Goal: Information Seeking & Learning: Learn about a topic

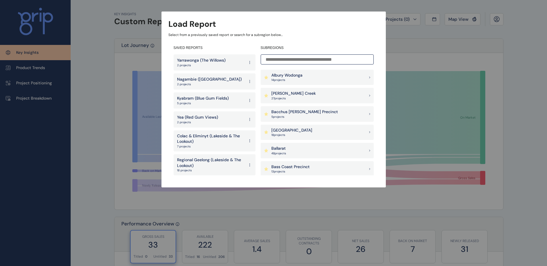
click at [218, 61] on p "Yarrawonga (The Willows)" at bounding box center [201, 61] width 48 height 6
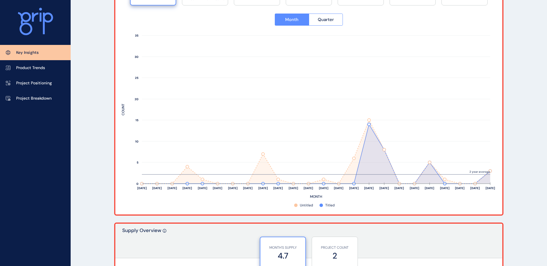
scroll to position [259, 0]
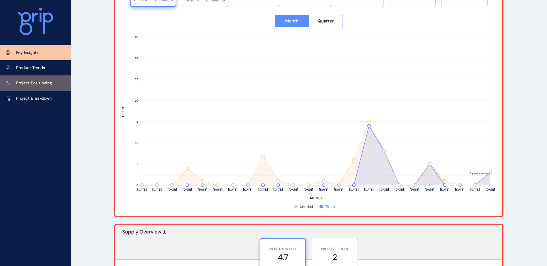
click at [31, 83] on p "Project Positioning" at bounding box center [34, 83] width 36 height 6
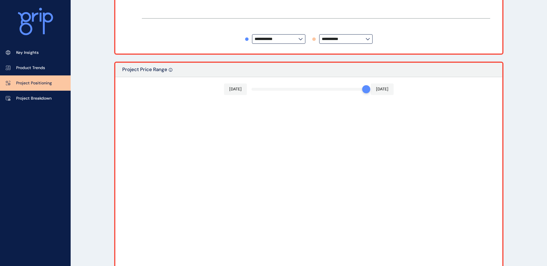
type input "**********"
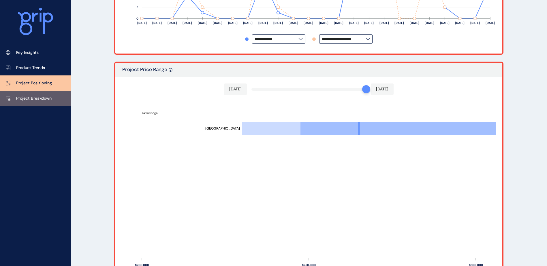
click at [30, 97] on p "Project Breakdown" at bounding box center [33, 99] width 35 height 6
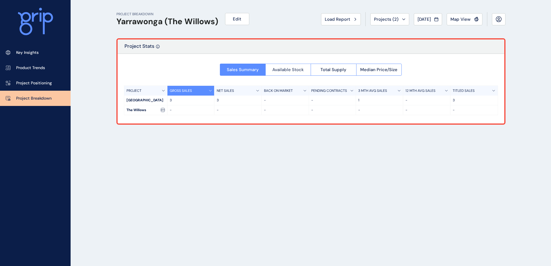
click at [285, 69] on span "Available Stock" at bounding box center [287, 70] width 31 height 6
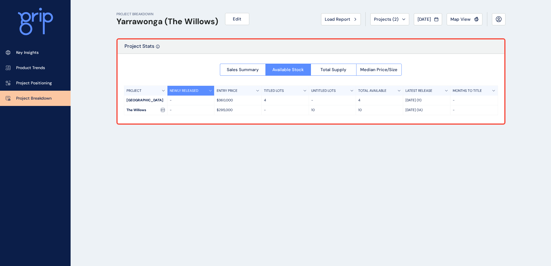
drag, startPoint x: 210, startPoint y: 203, endPoint x: 192, endPoint y: 216, distance: 22.8
click at [210, 203] on div "PROJECT BREAKDOWN Yarrawonga (The Willows) Edit Load Report Projects ( 2 ) Aug …" at bounding box center [310, 133] width 403 height 266
drag, startPoint x: 426, startPoint y: 110, endPoint x: 407, endPoint y: 110, distance: 18.7
click at [407, 110] on p "Nov 23 (1A)" at bounding box center [426, 110] width 42 height 5
drag, startPoint x: 407, startPoint y: 110, endPoint x: 414, endPoint y: 109, distance: 6.4
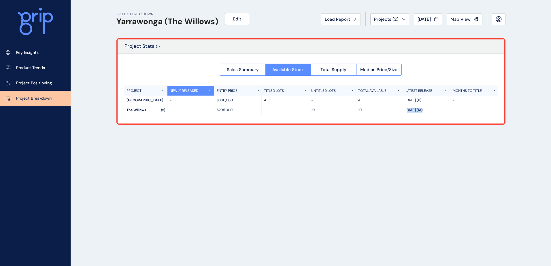
click at [414, 109] on p "Nov 23 (1A)" at bounding box center [426, 110] width 42 height 5
click at [324, 73] on button "Total Supply" at bounding box center [334, 70] width 46 height 12
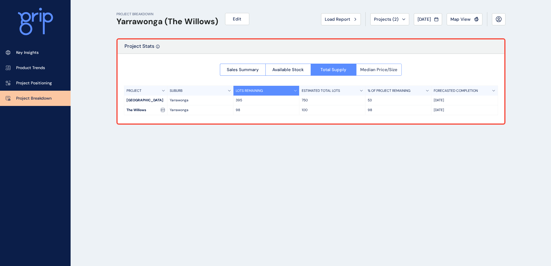
click at [371, 70] on span "Median Price/Size" at bounding box center [378, 70] width 37 height 6
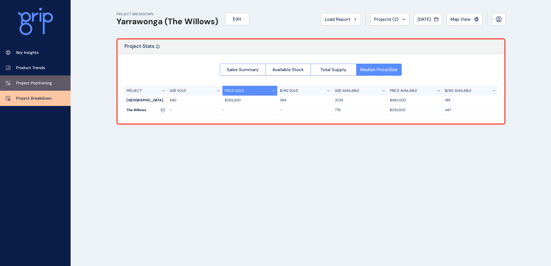
click at [48, 80] on link "Project Positioning" at bounding box center [35, 83] width 71 height 15
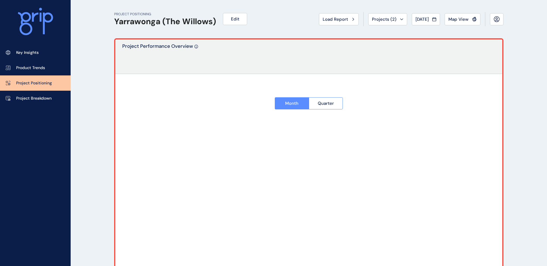
type input "**********"
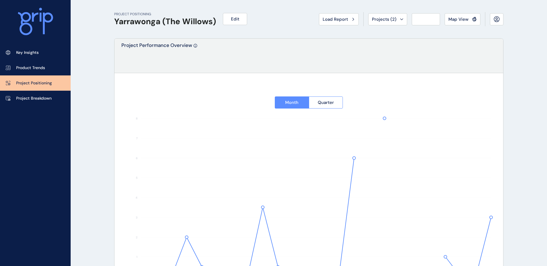
type input "**********"
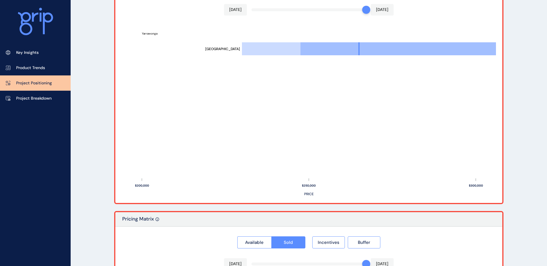
scroll to position [230, 0]
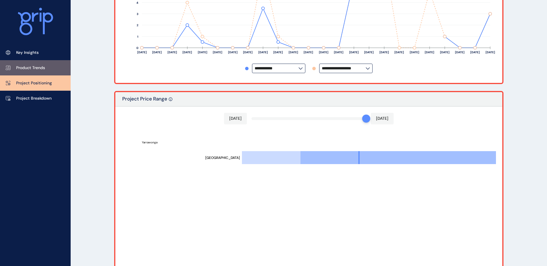
click at [45, 67] on p "Product Trends" at bounding box center [30, 68] width 29 height 6
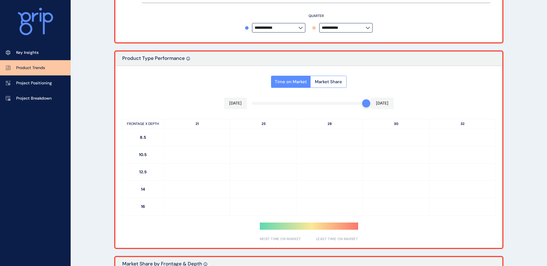
type input "*********"
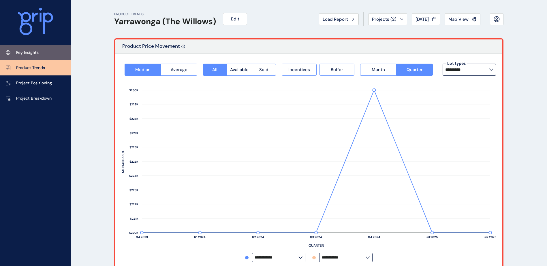
click at [42, 53] on link "Key Insights" at bounding box center [35, 52] width 71 height 15
